Goal: Information Seeking & Learning: Learn about a topic

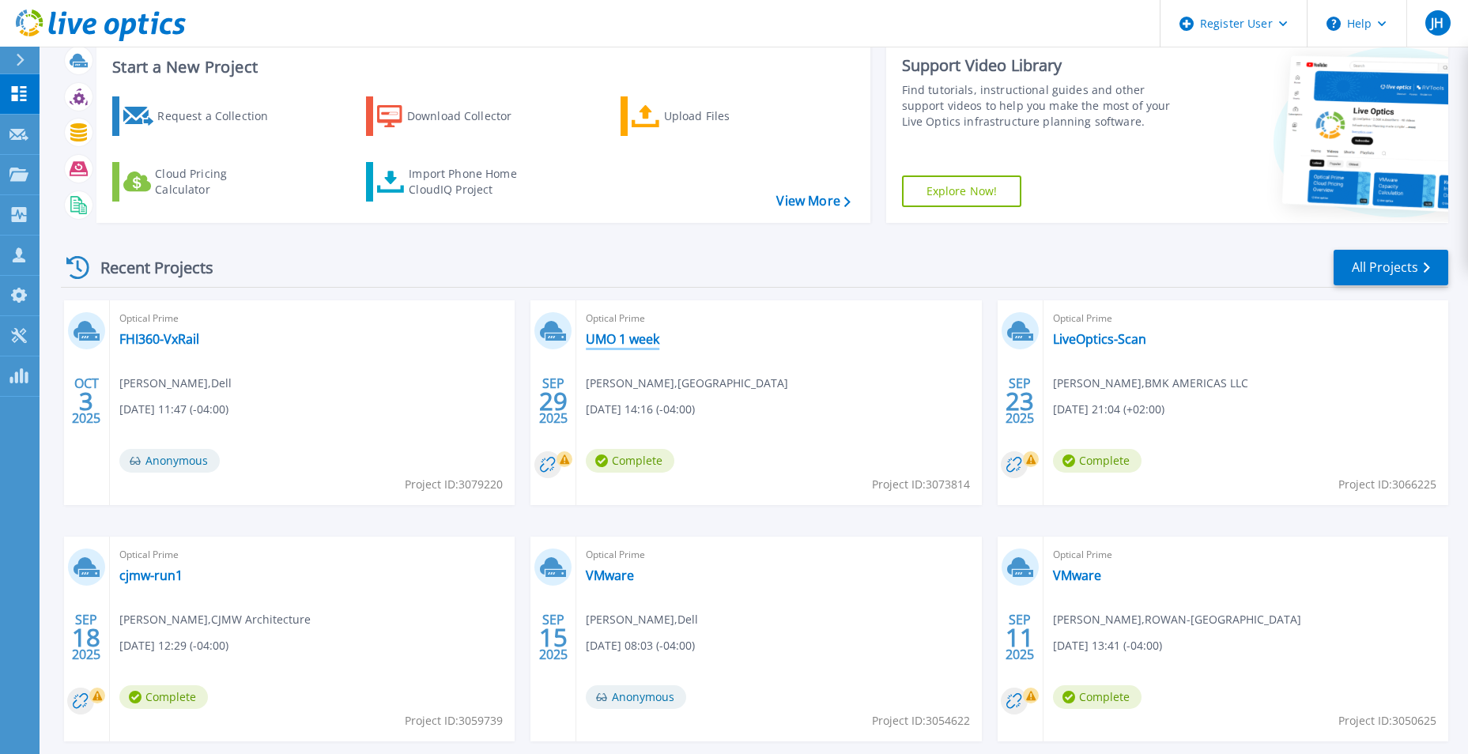
scroll to position [79, 0]
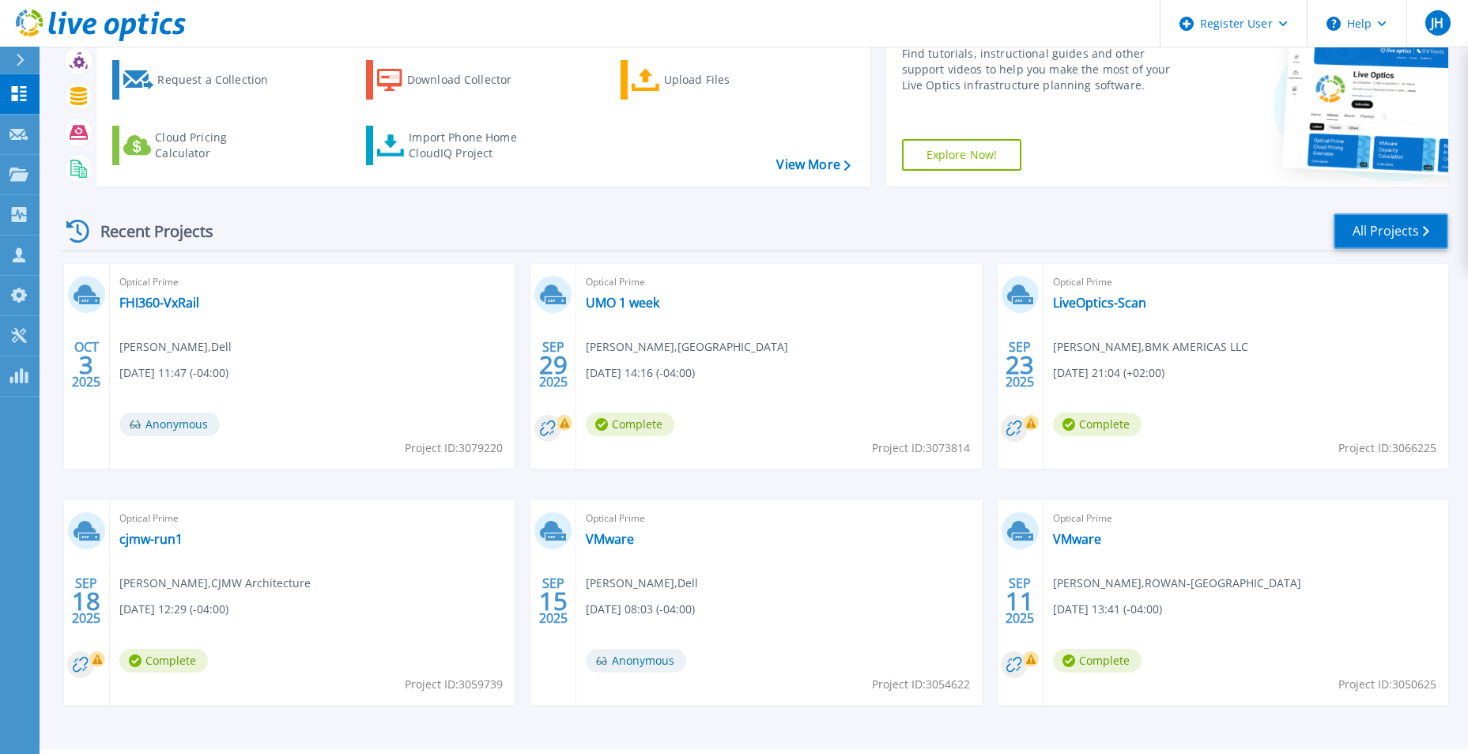
click at [1353, 247] on link "All Projects" at bounding box center [1391, 231] width 115 height 36
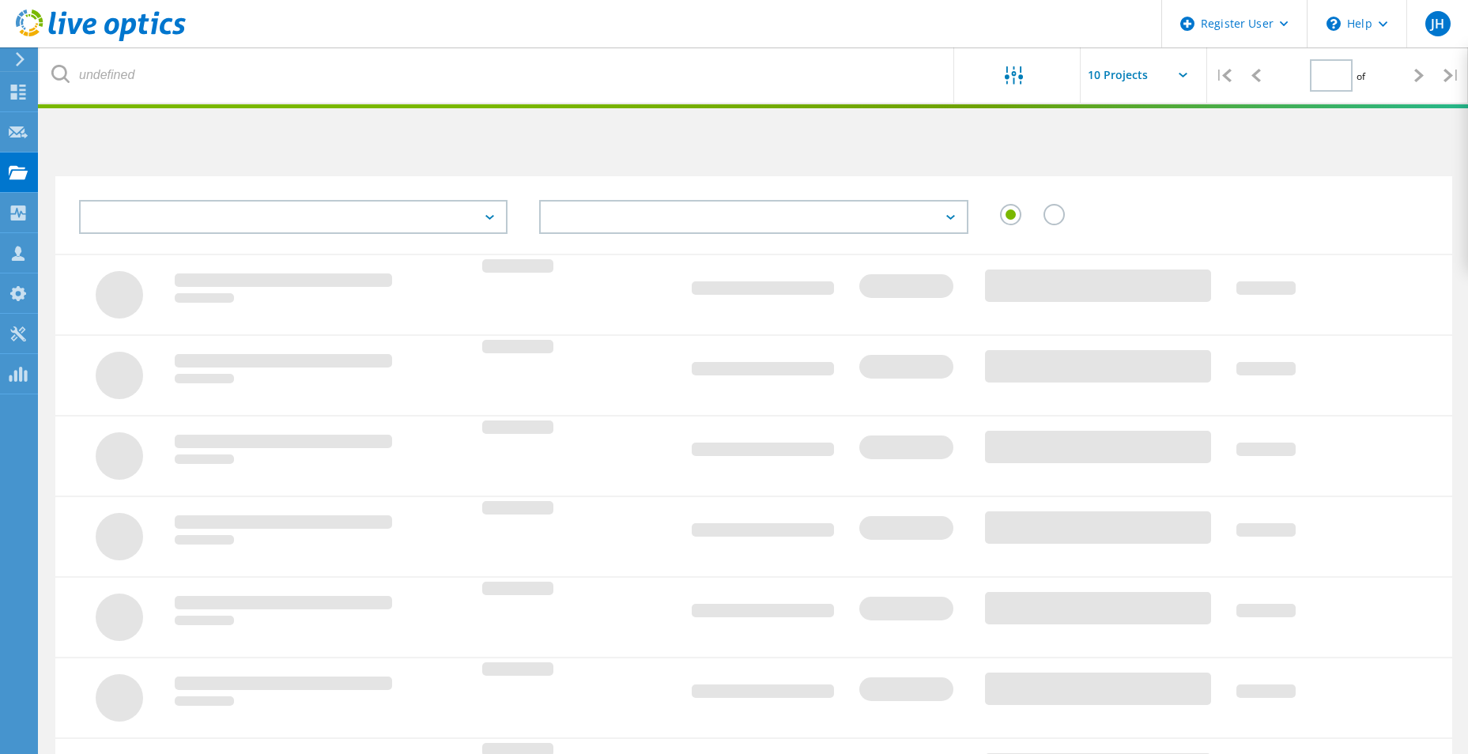
type input "1"
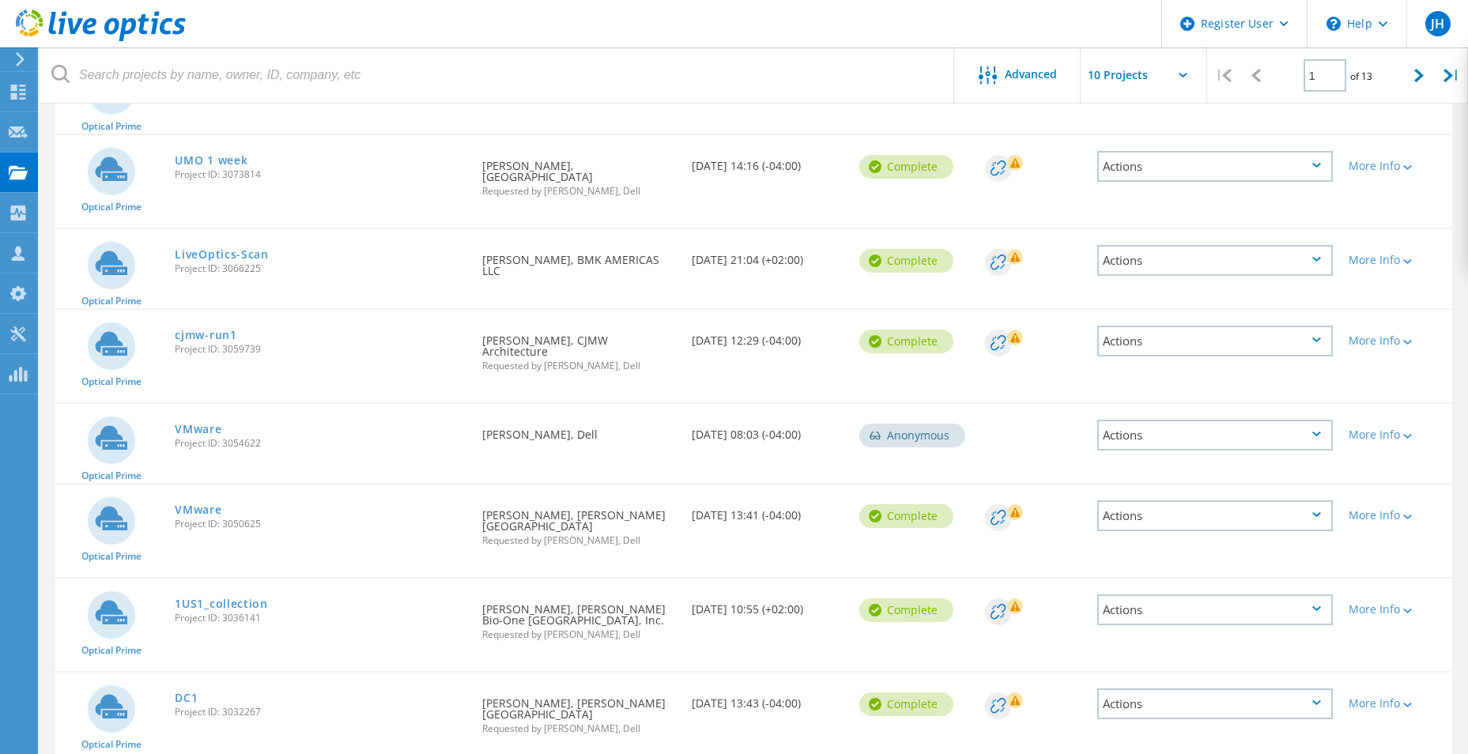
scroll to position [316, 0]
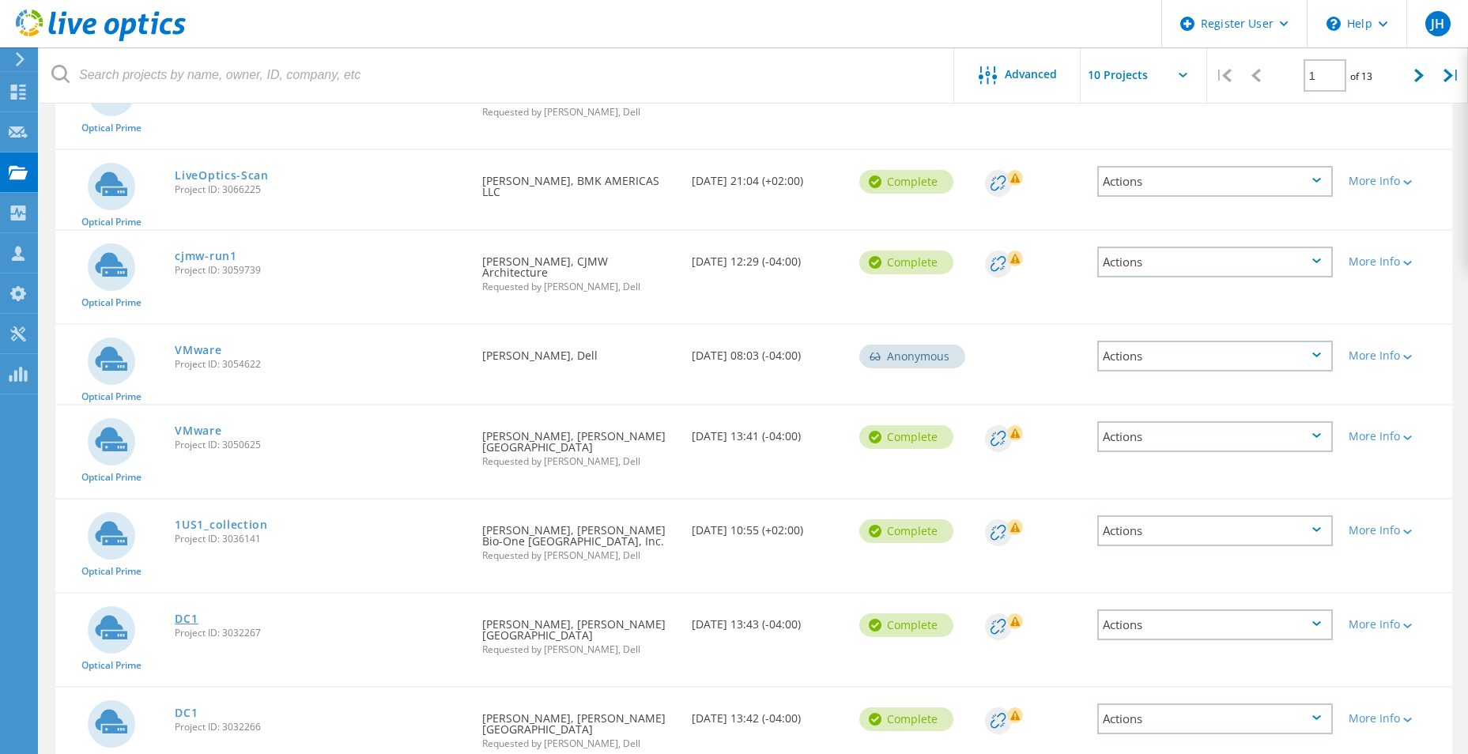
click at [189, 613] on link "DC1" at bounding box center [186, 618] width 23 height 11
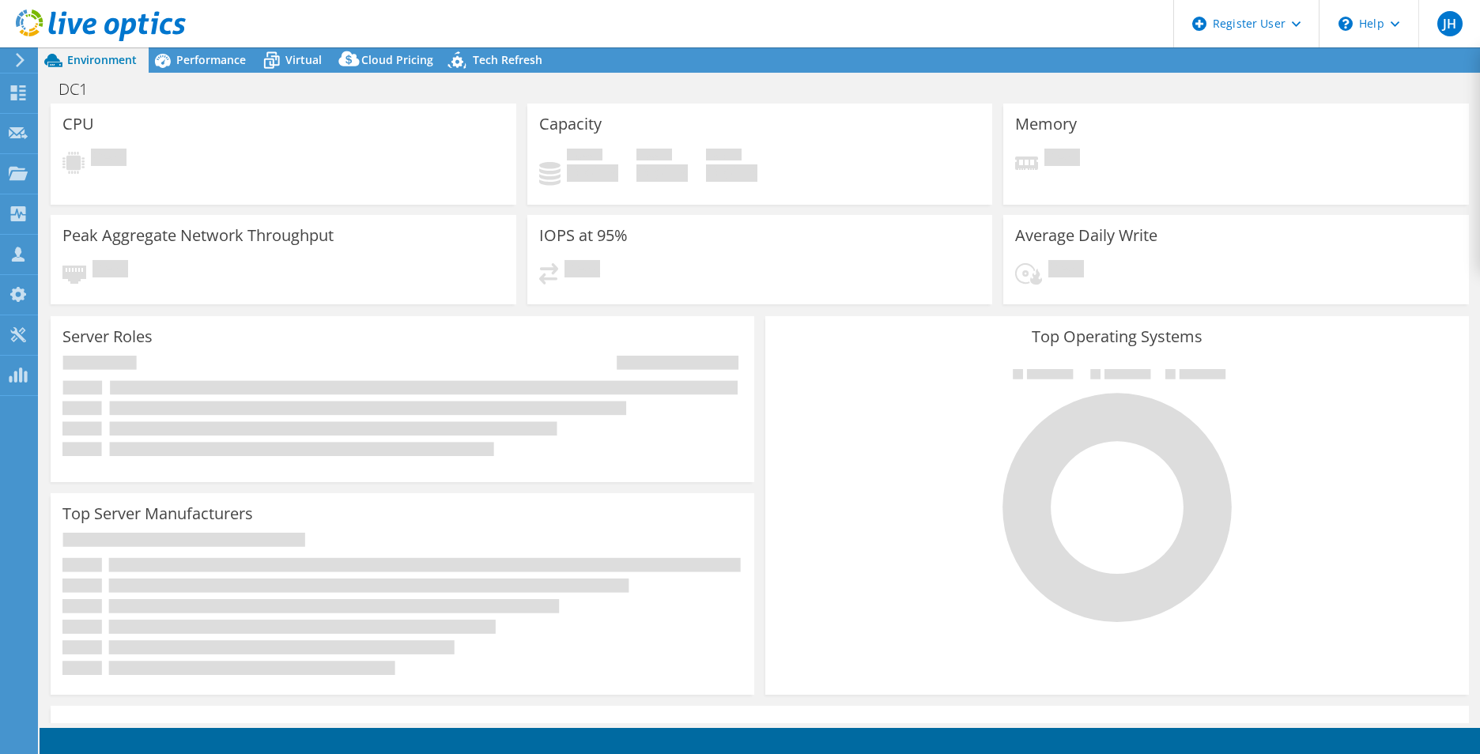
select select "USD"
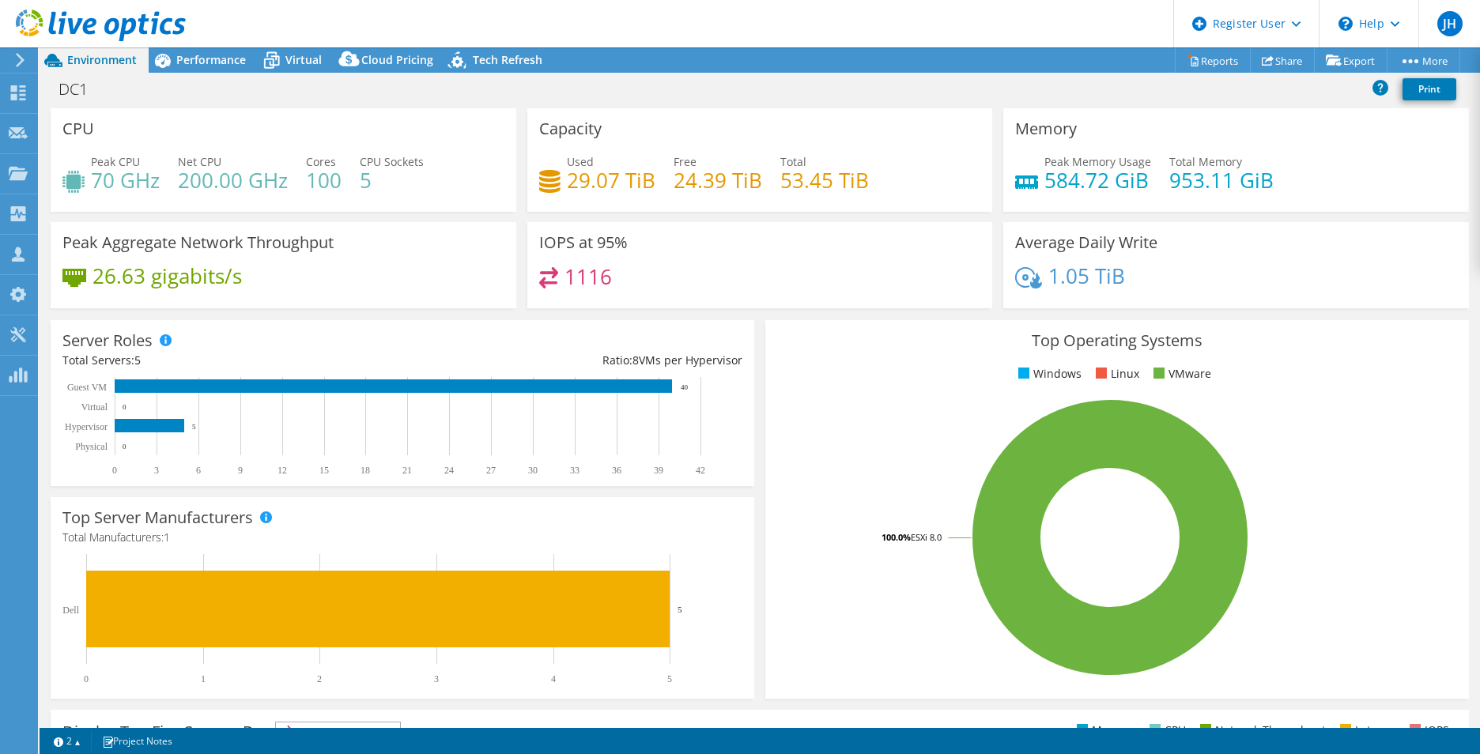
click at [394, 187] on h4 "5" at bounding box center [392, 180] width 64 height 17
click at [240, 66] on span "Performance" at bounding box center [211, 59] width 70 height 15
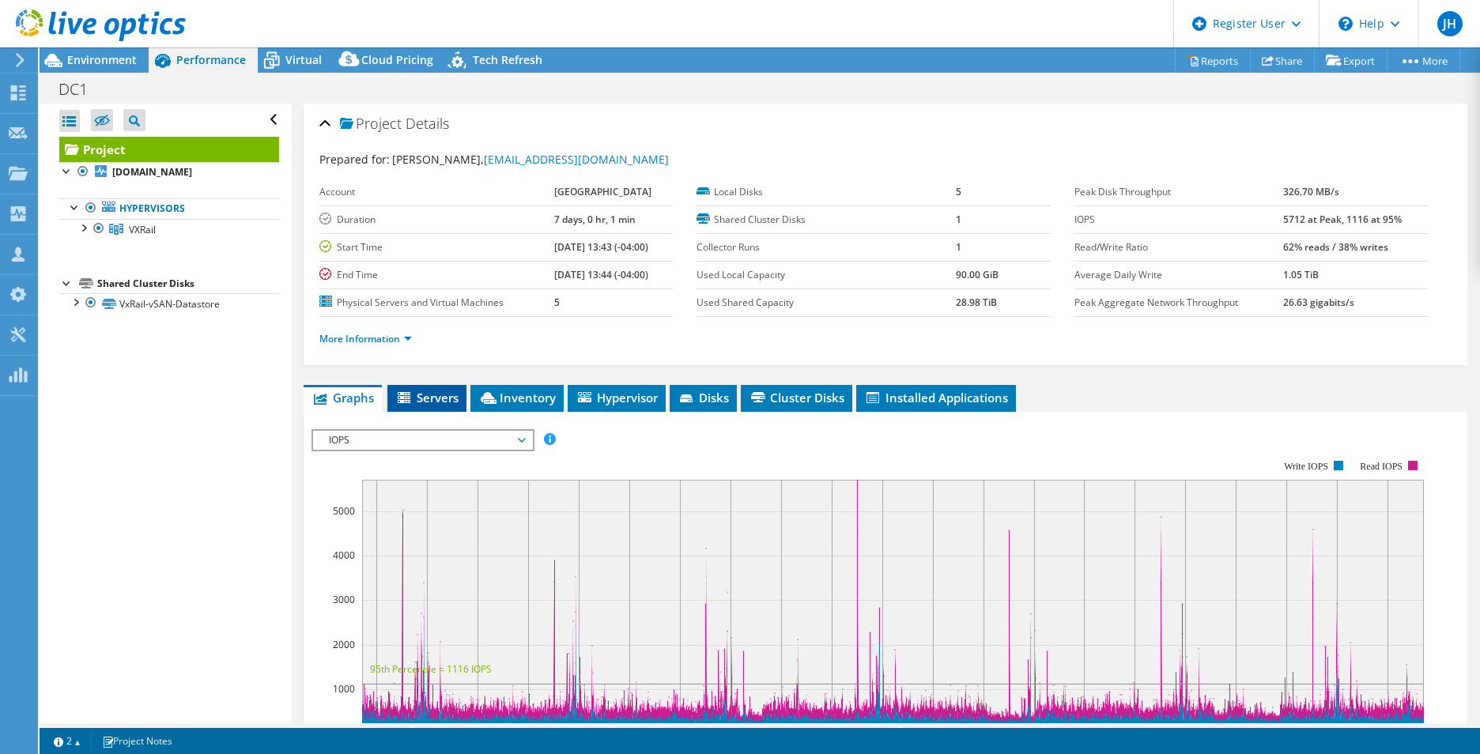
click at [442, 393] on span "Servers" at bounding box center [426, 398] width 63 height 16
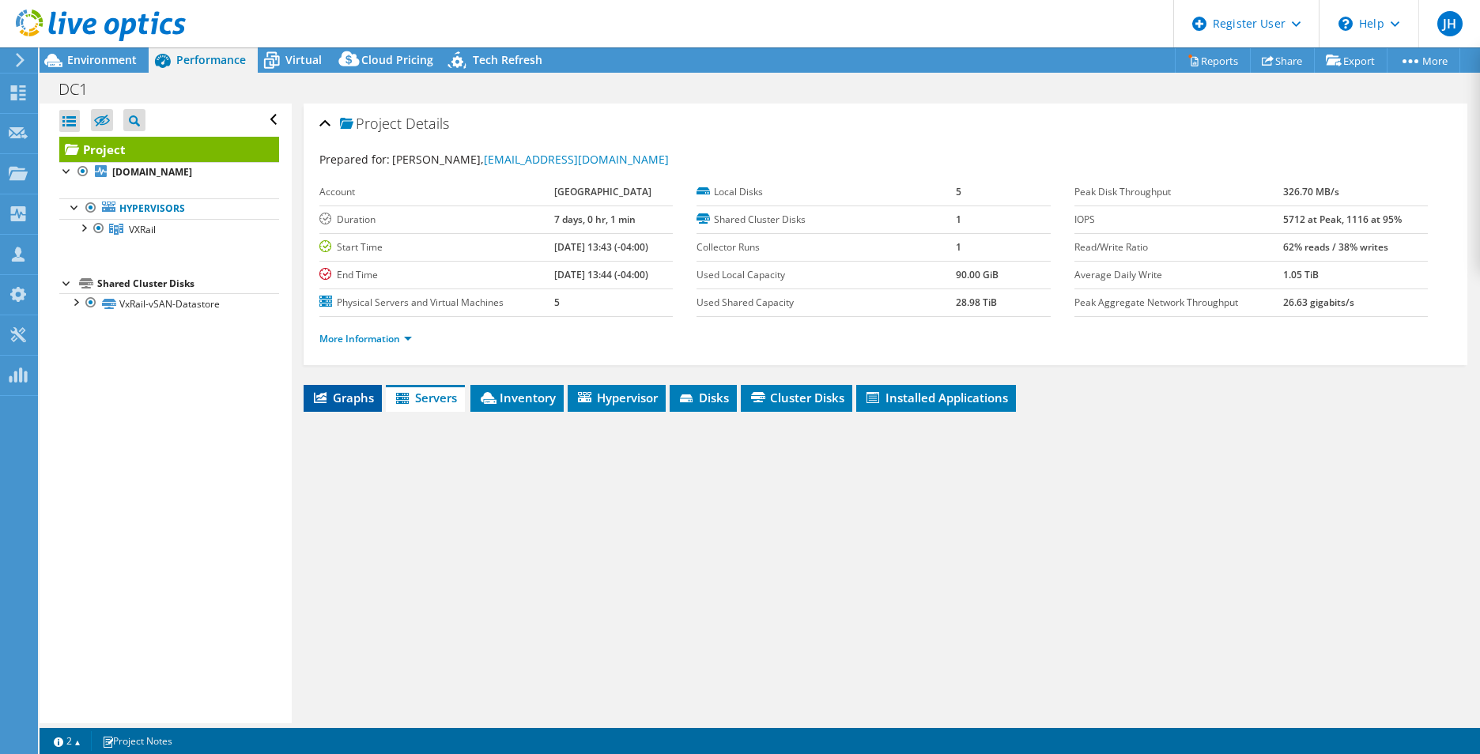
click at [355, 392] on span "Graphs" at bounding box center [342, 398] width 62 height 16
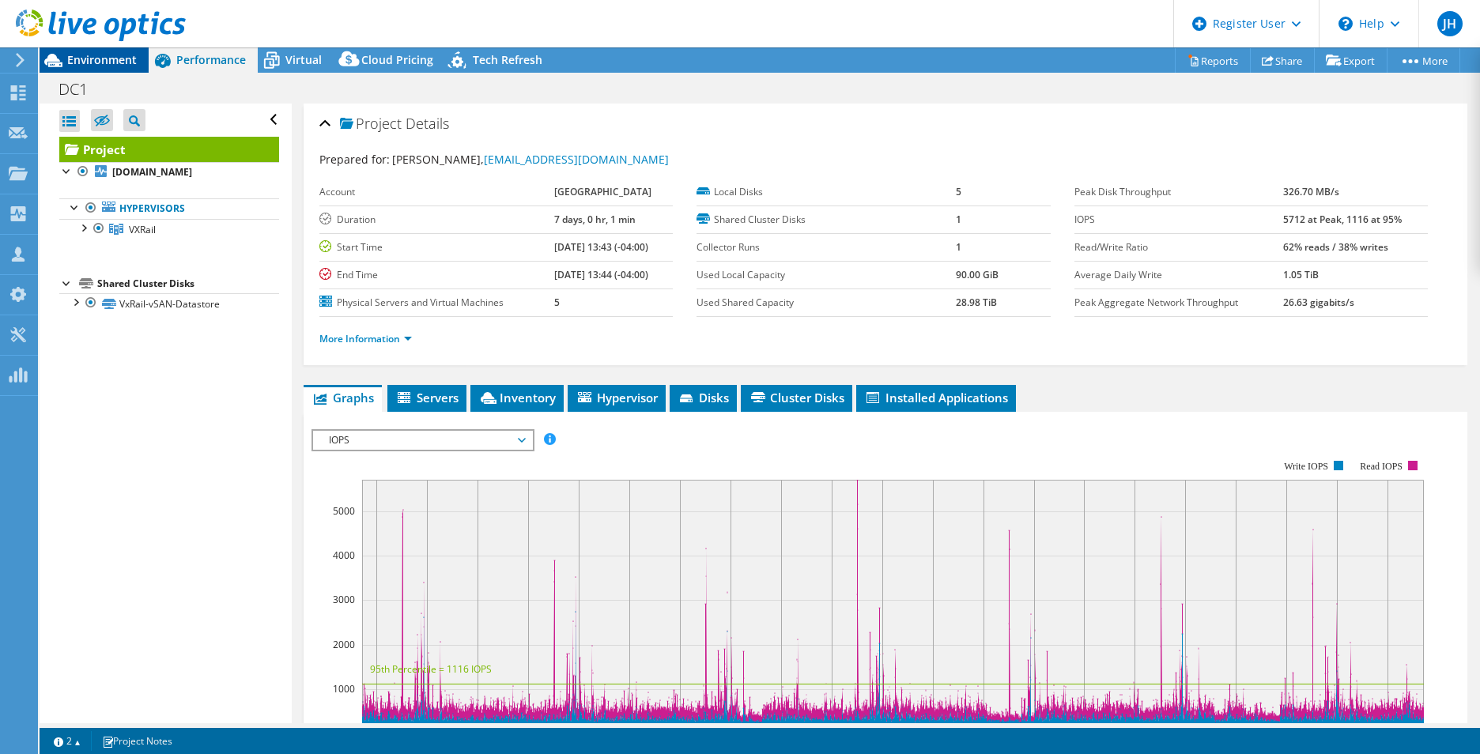
click at [119, 57] on span "Environment" at bounding box center [102, 59] width 70 height 15
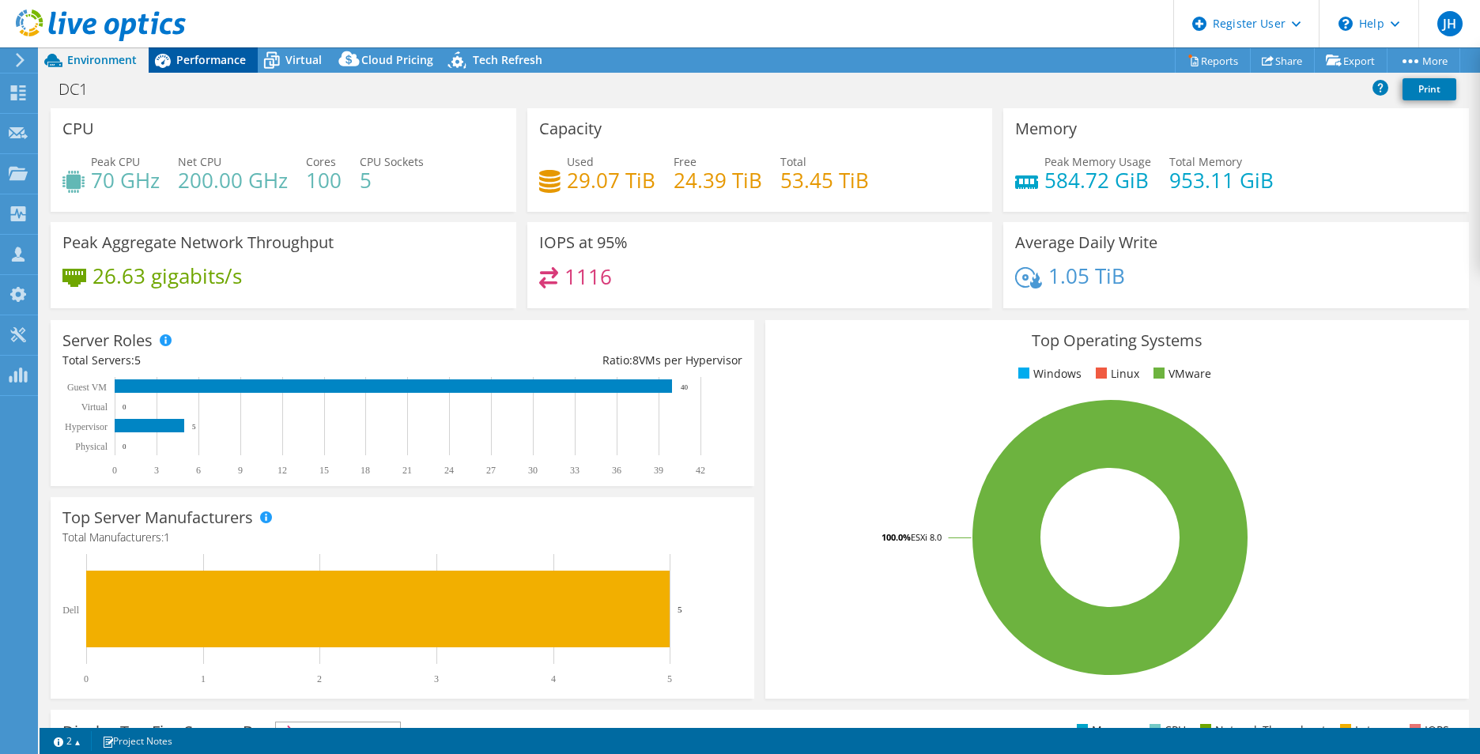
click at [192, 59] on span "Performance" at bounding box center [211, 59] width 70 height 15
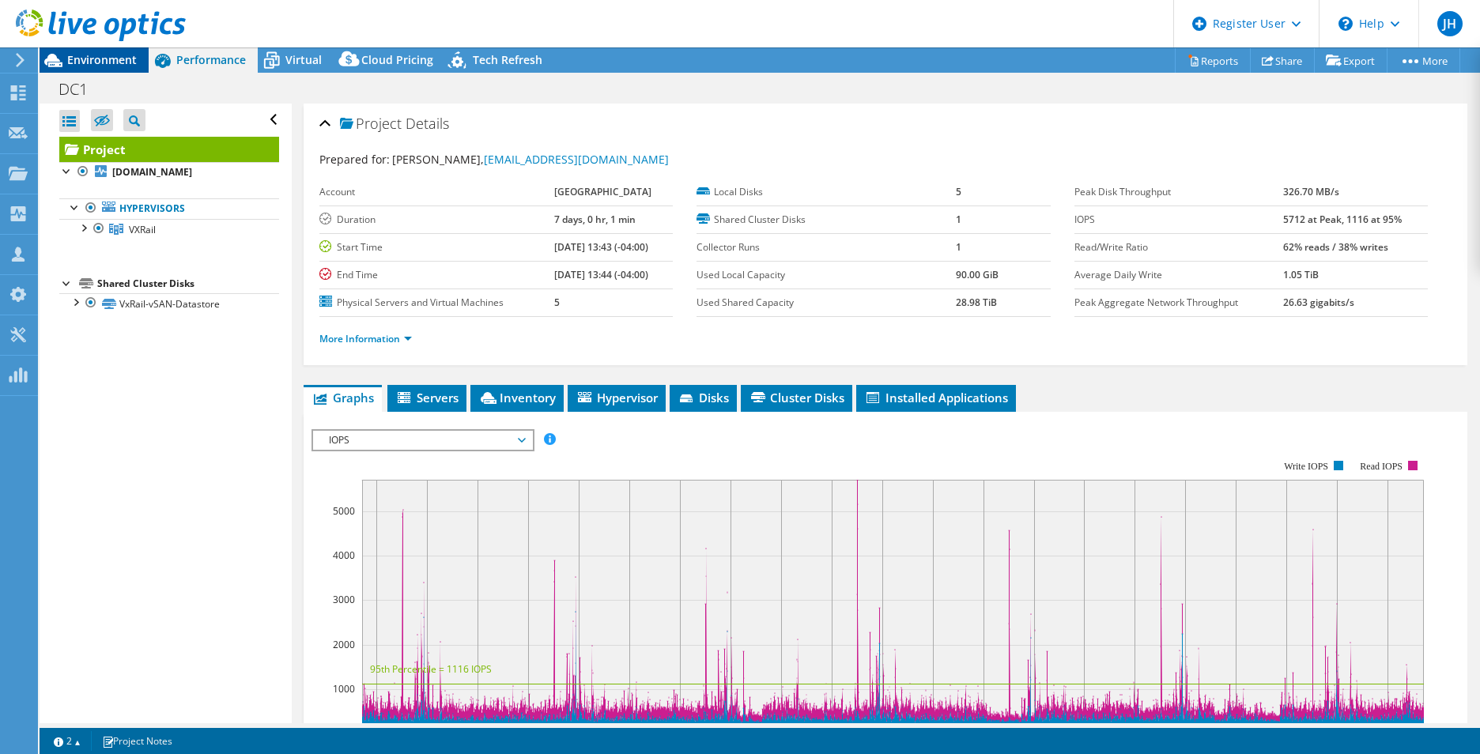
click at [77, 63] on span "Environment" at bounding box center [102, 59] width 70 height 15
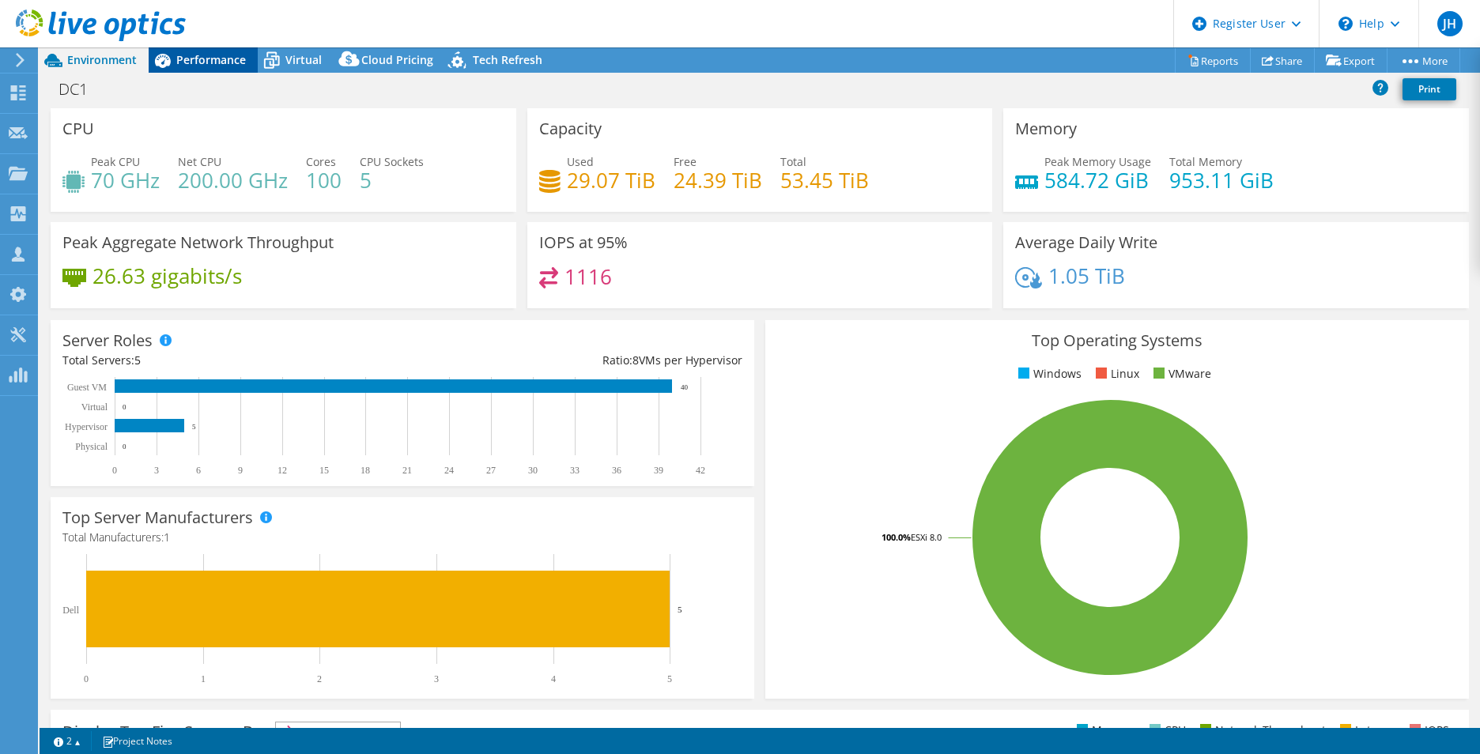
click at [176, 61] on div "Performance" at bounding box center [203, 59] width 109 height 25
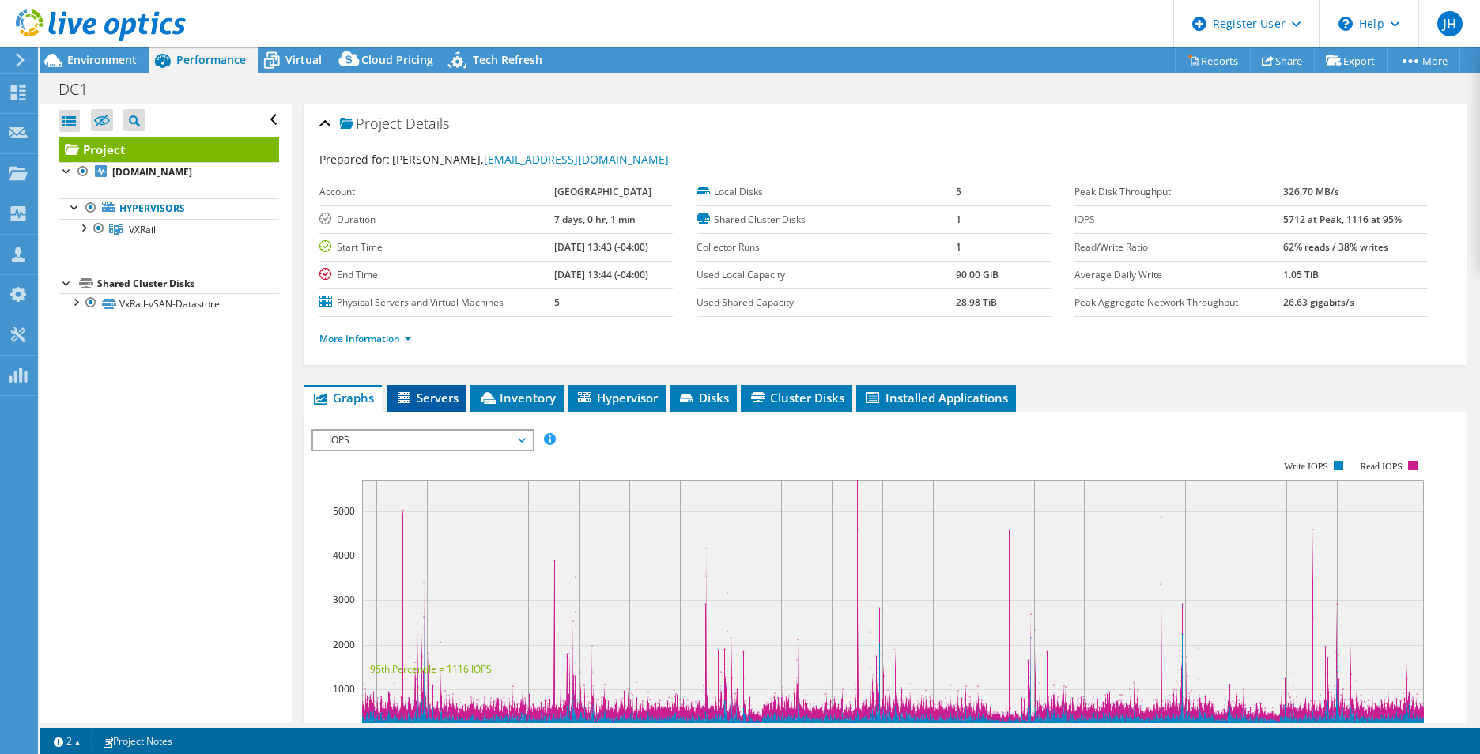
click at [434, 394] on span "Servers" at bounding box center [426, 398] width 63 height 16
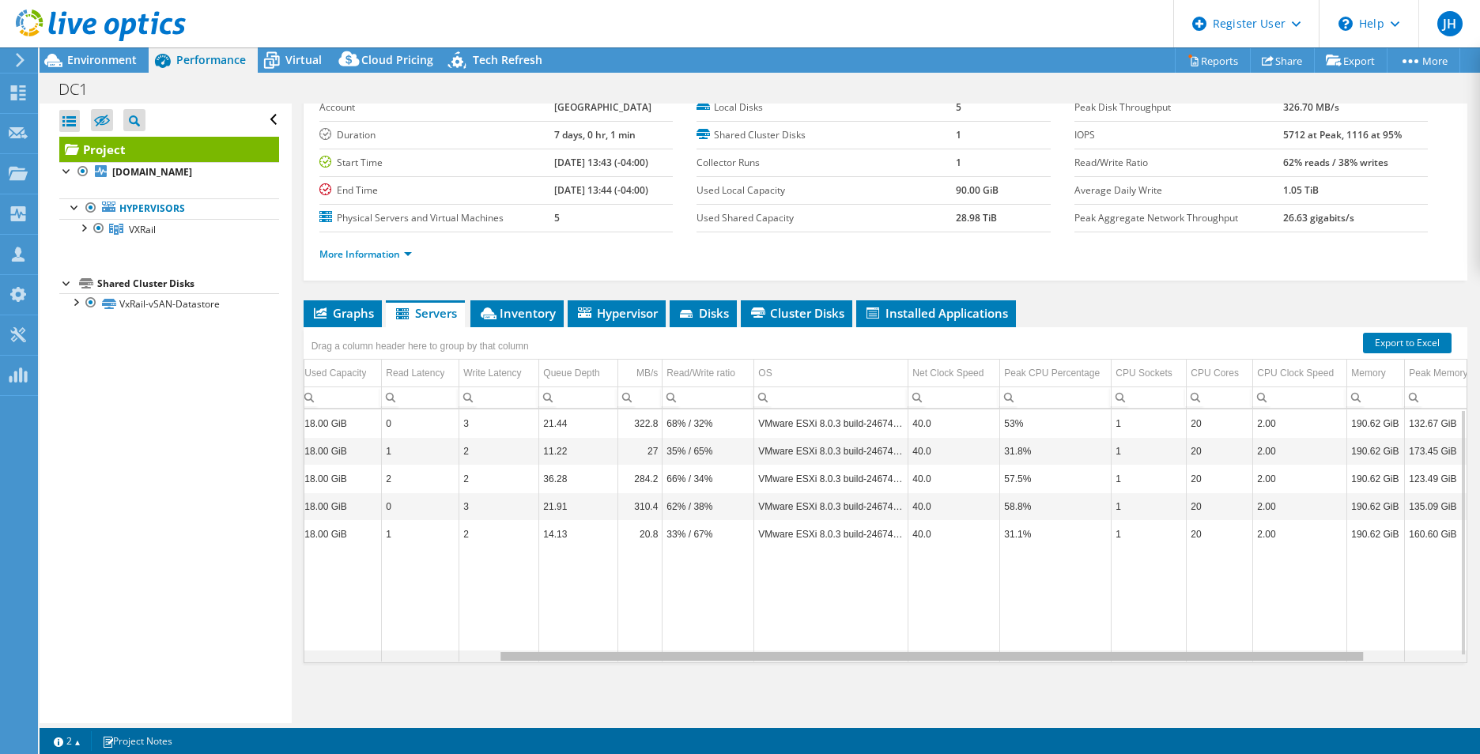
scroll to position [0, 246]
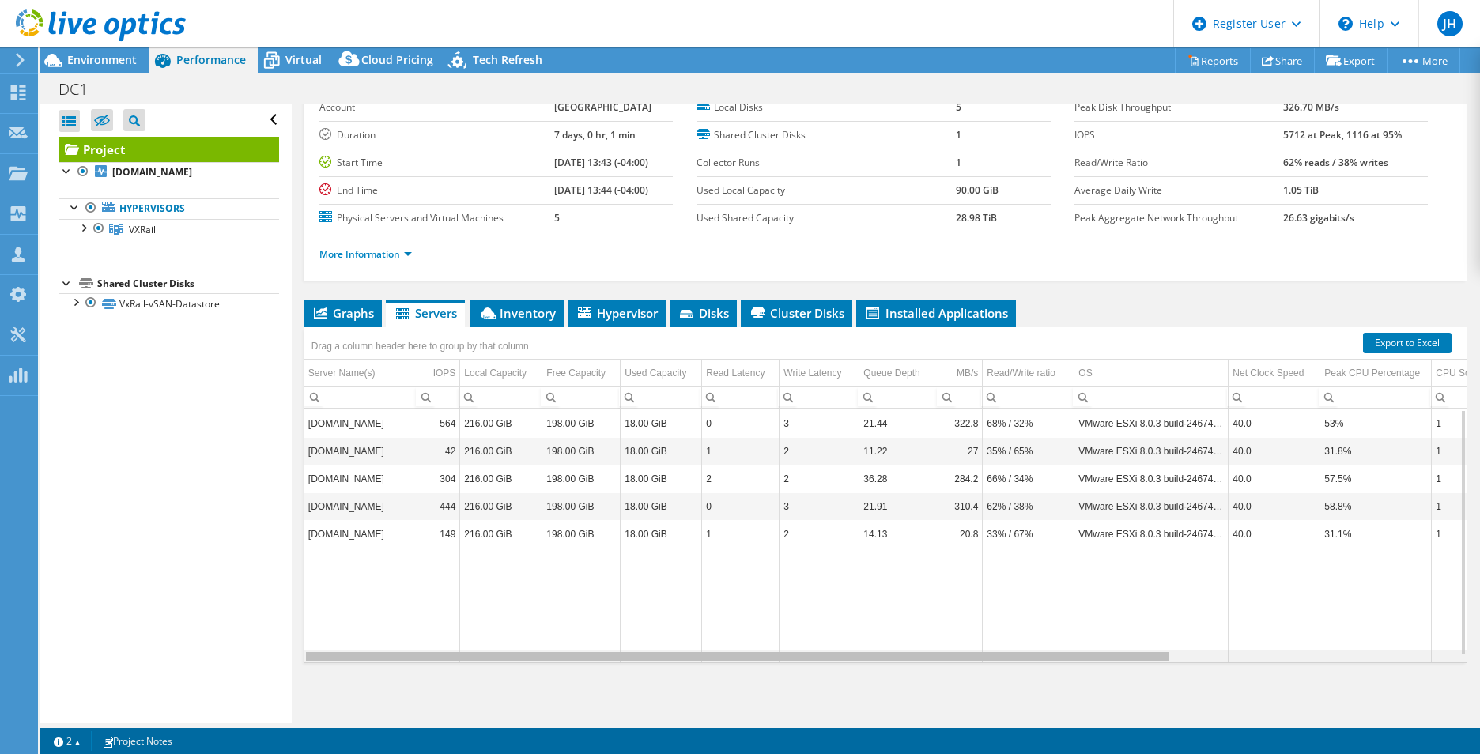
drag, startPoint x: 931, startPoint y: 660, endPoint x: 963, endPoint y: 665, distance: 32.0
click at [963, 665] on body "JH Dell User Jon Hilton Jon.Hilton@dell.com Dell My Profile Log Out \n Help Exp…" at bounding box center [740, 377] width 1480 height 754
